Goal: Check status: Check status

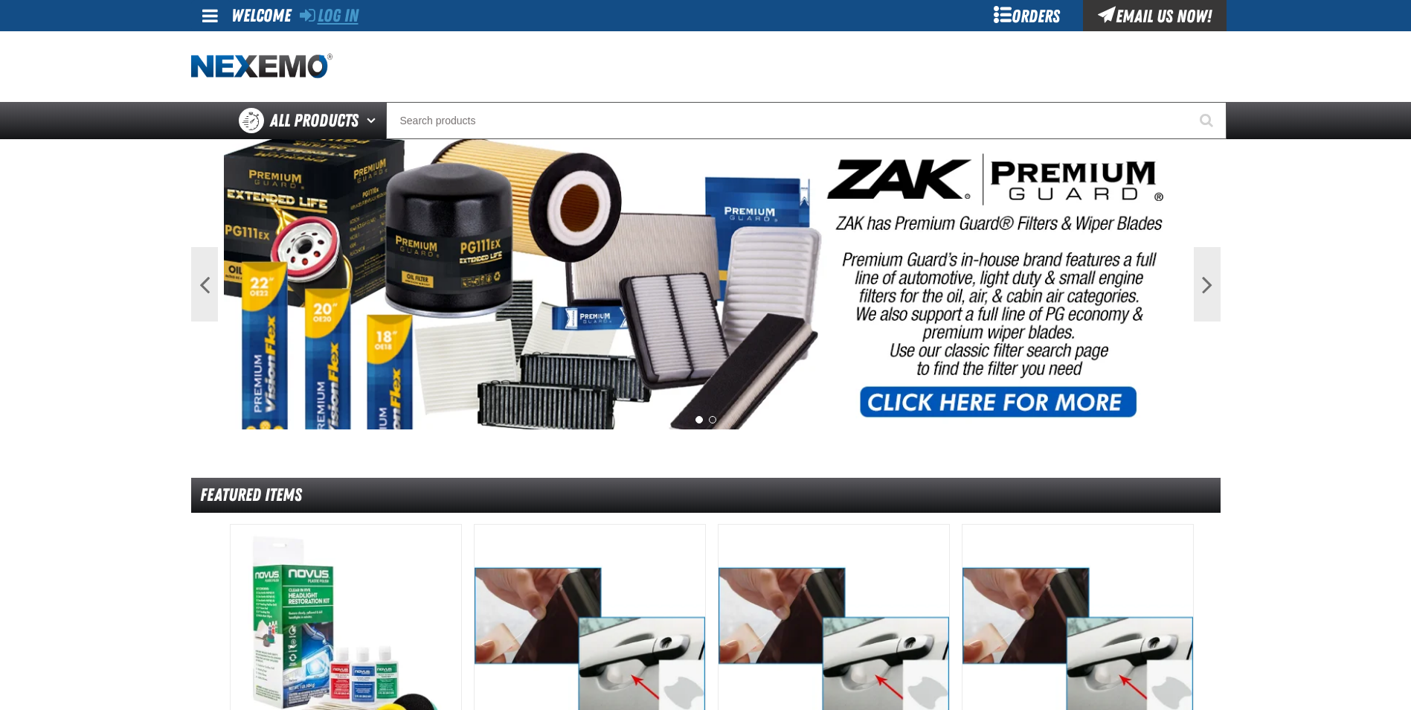
click at [342, 10] on link "Log In" at bounding box center [329, 15] width 59 height 21
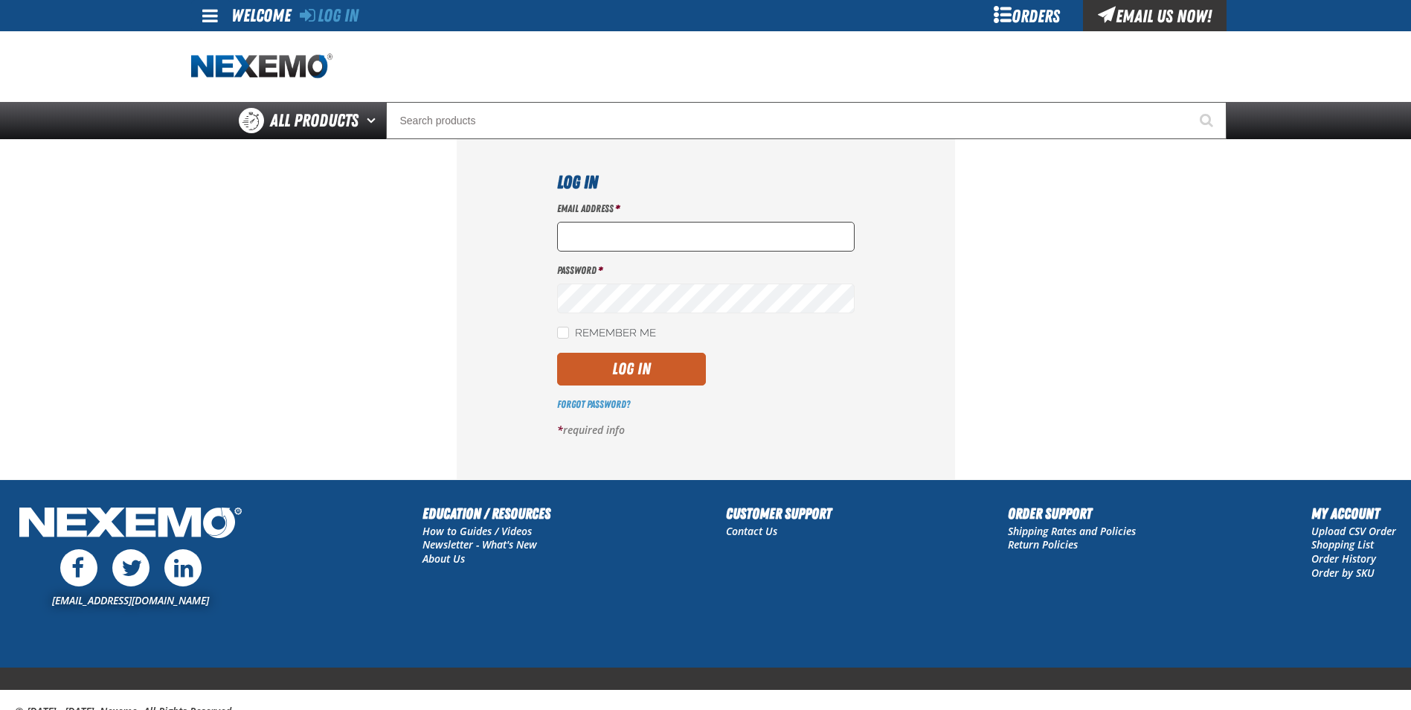
click at [634, 237] on input "Email Address *" at bounding box center [706, 237] width 298 height 30
type input "mmartin@vtaig.com"
click at [648, 362] on button "Log In" at bounding box center [631, 369] width 149 height 33
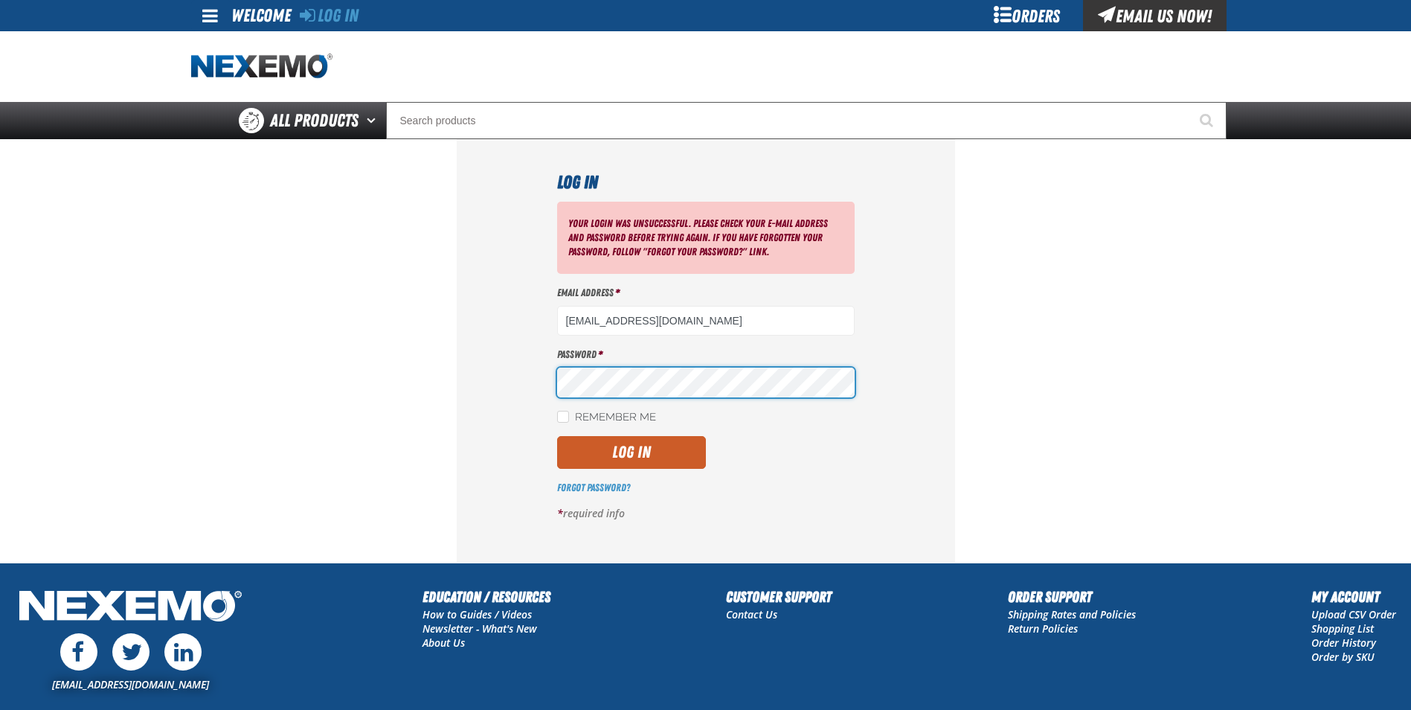
click at [557, 436] on button "Log In" at bounding box center [631, 452] width 149 height 33
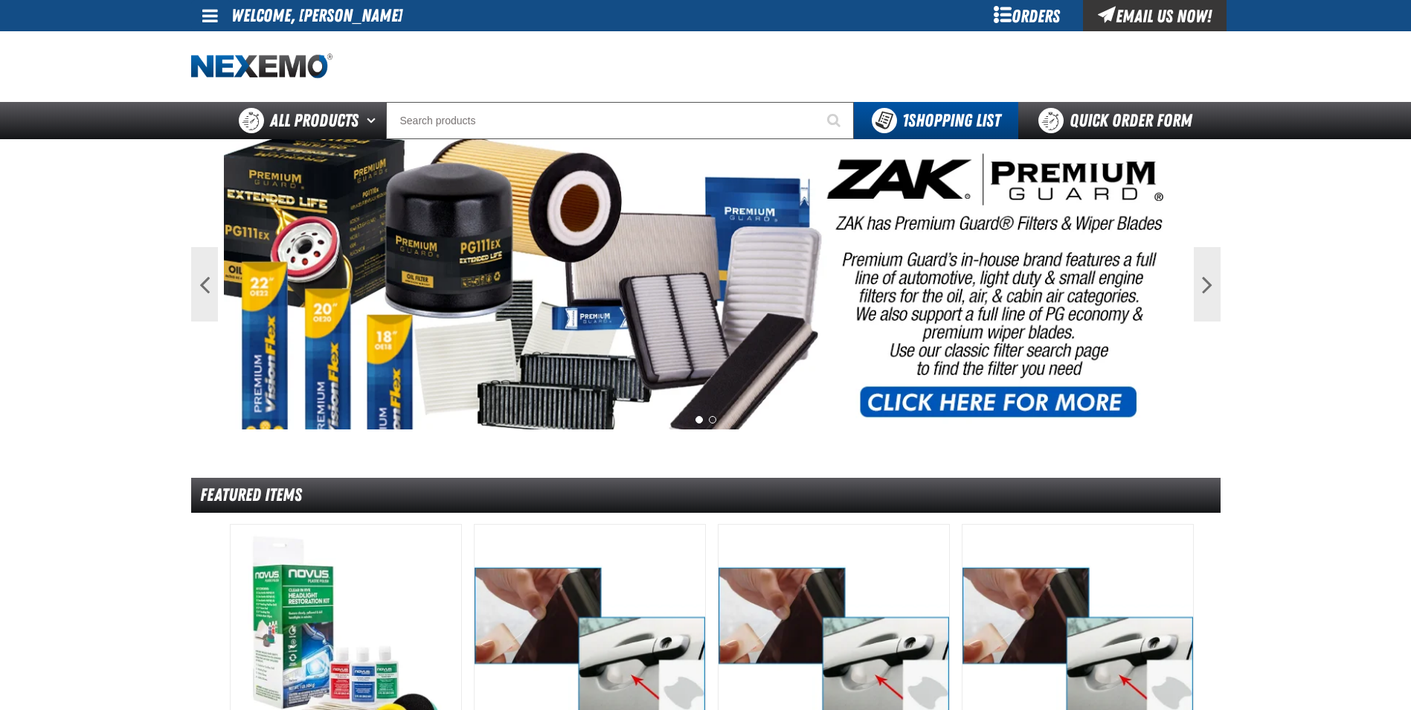
click at [209, 15] on span at bounding box center [210, 16] width 16 height 18
click at [223, 40] on link "My Account My Account" at bounding box center [231, 44] width 66 height 14
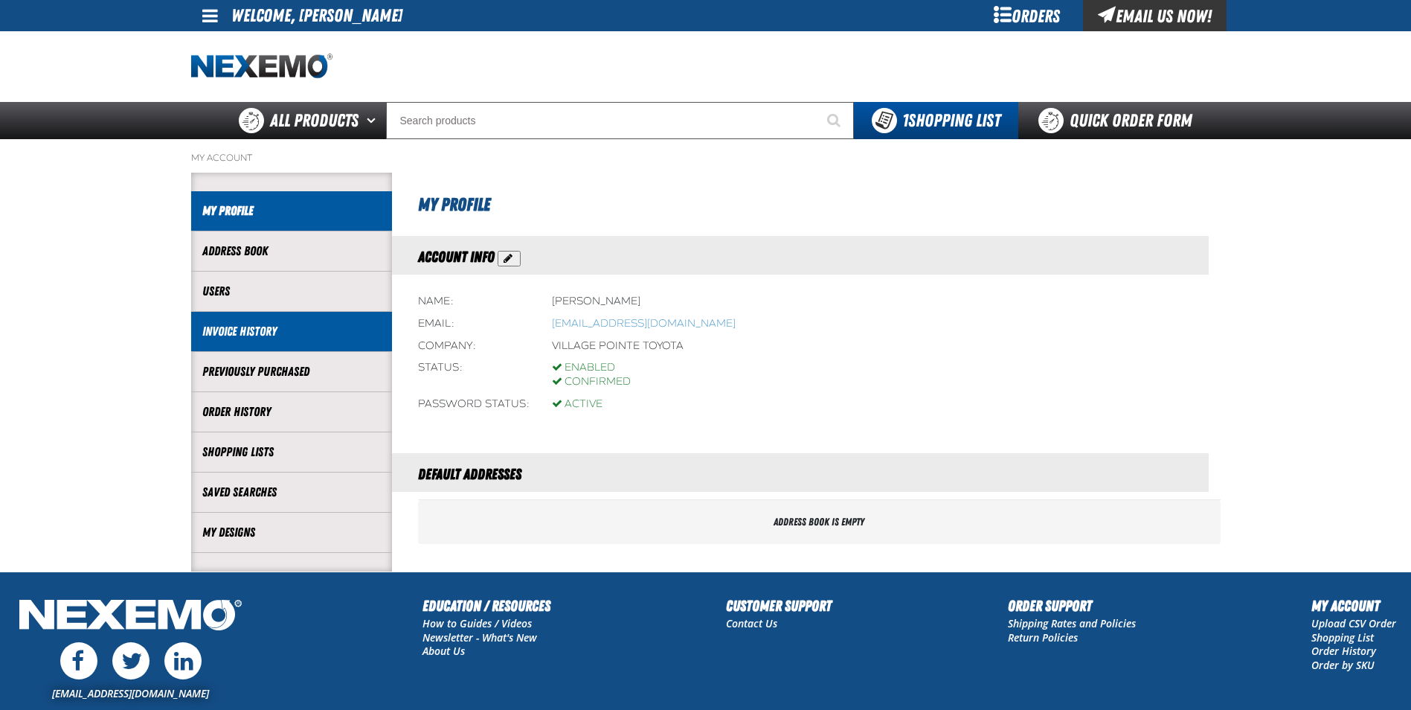
click at [246, 336] on link "Invoice History" at bounding box center [291, 331] width 179 height 17
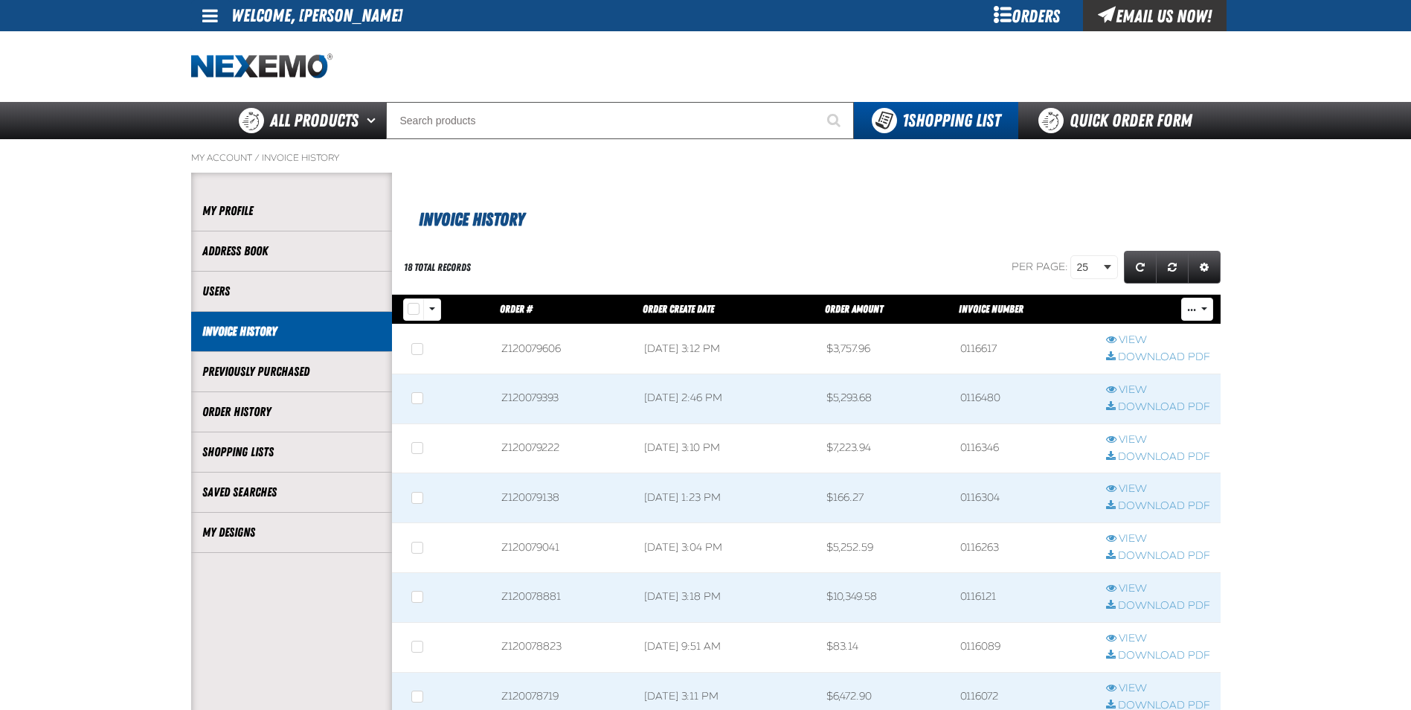
scroll to position [1, 1]
click at [267, 406] on link "Order History" at bounding box center [291, 411] width 179 height 17
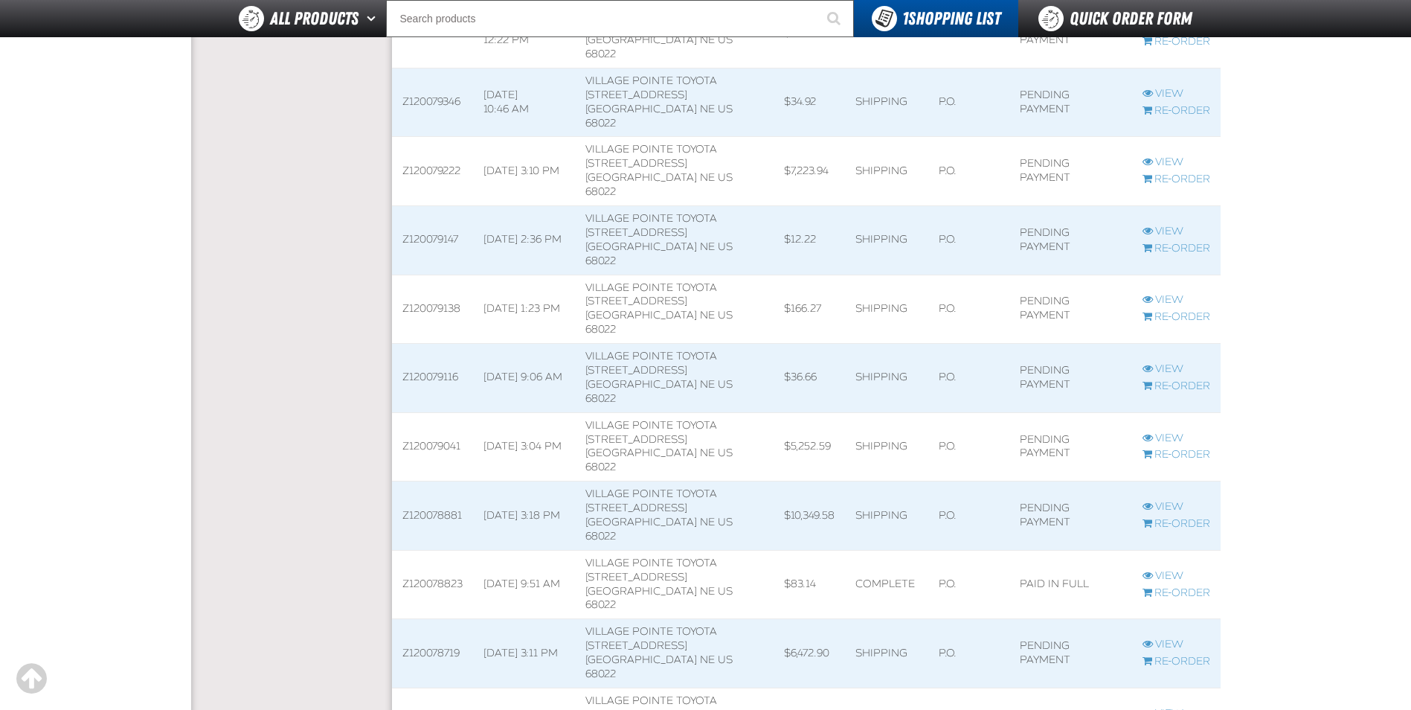
scroll to position [2083, 0]
click at [450, 686] on span at bounding box center [432, 720] width 81 height 68
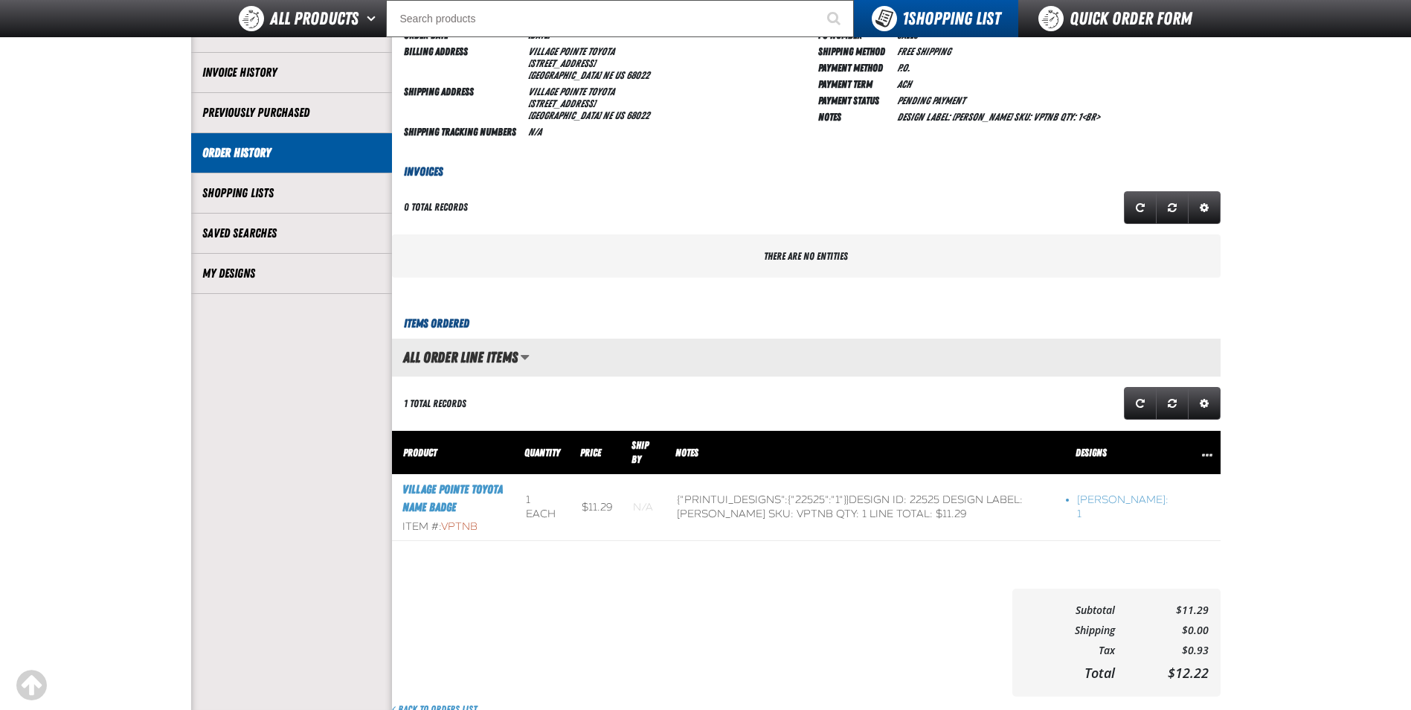
scroll to position [216, 0]
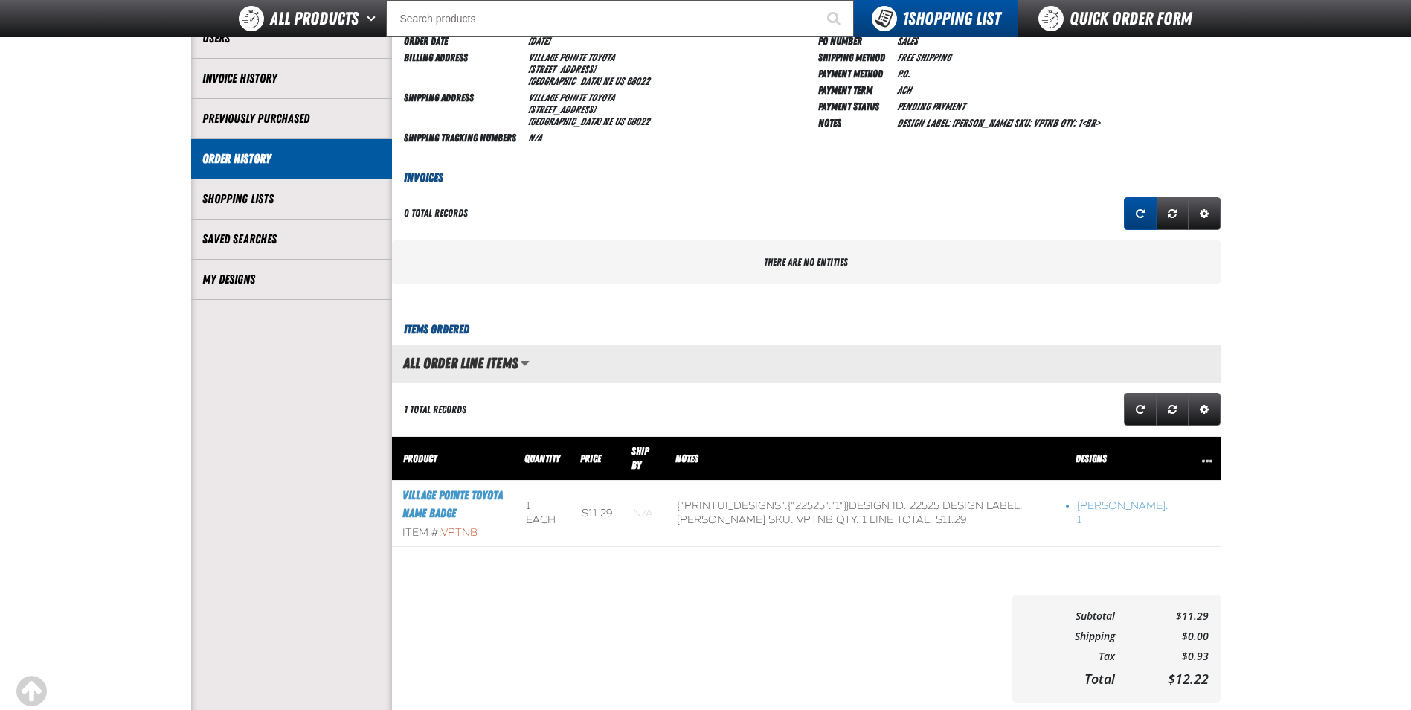
click at [1131, 205] on link "Refresh grid action" at bounding box center [1140, 213] width 33 height 33
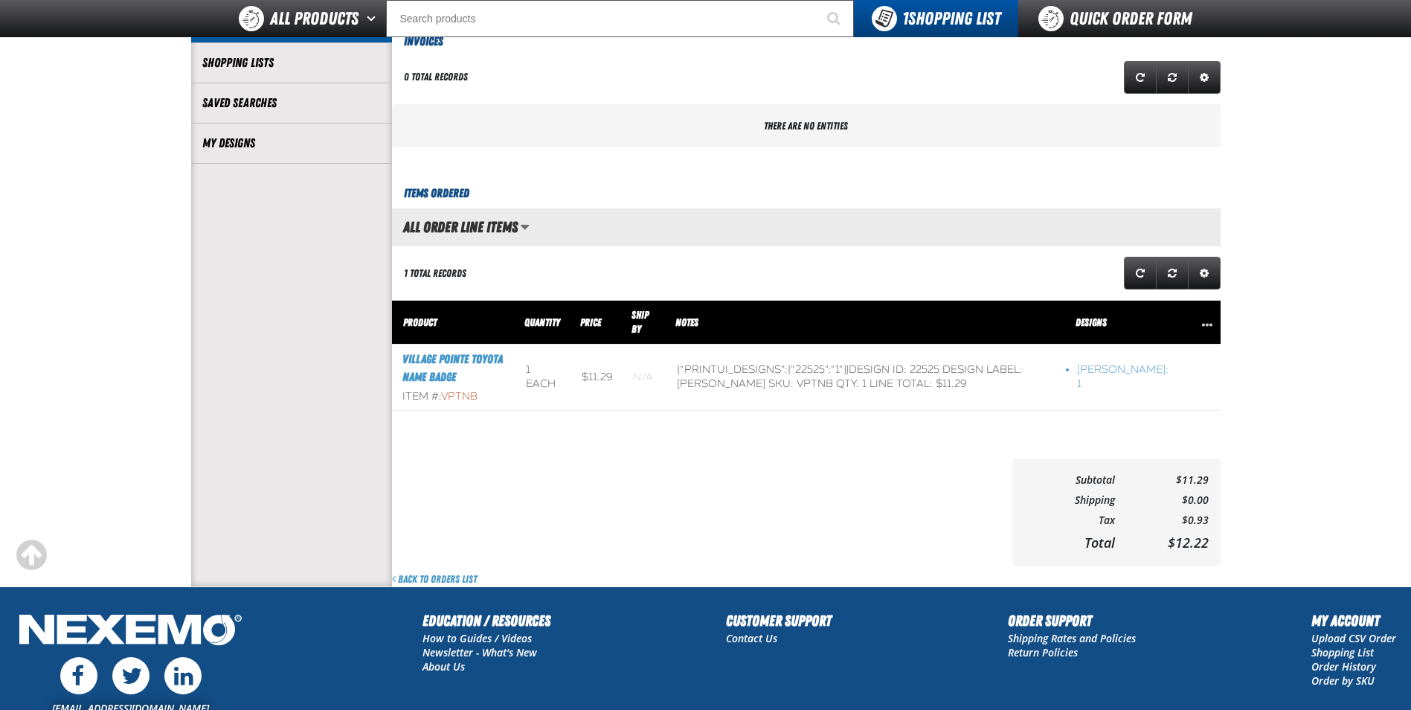
scroll to position [365, 0]
